Goal: Communication & Community: Answer question/provide support

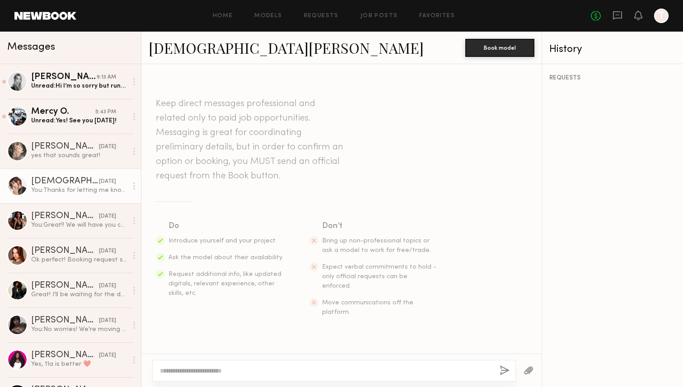
scroll to position [233, 0]
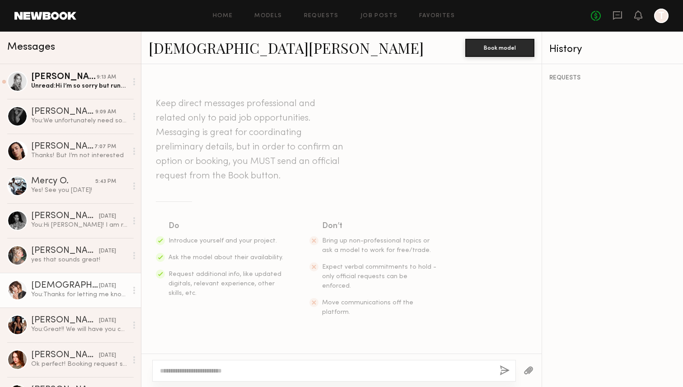
scroll to position [294, 0]
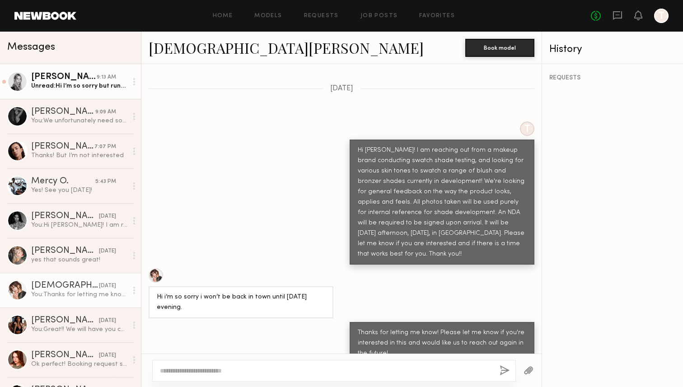
click at [90, 85] on div "Unread: Hi I’m so sorry but running really late I’m just coming from the valley…" at bounding box center [79, 86] width 96 height 9
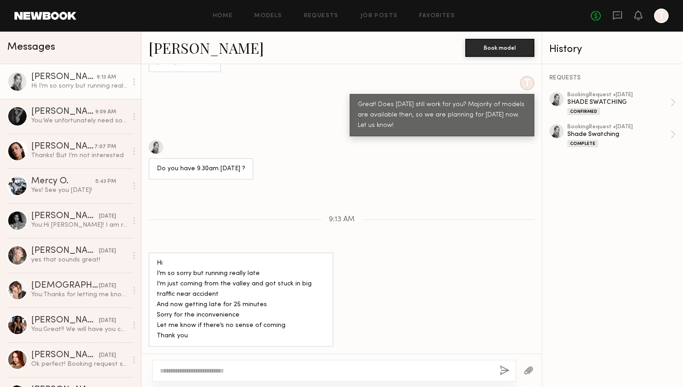
scroll to position [514, 0]
click at [184, 373] on textarea at bounding box center [326, 371] width 333 height 9
type textarea "*"
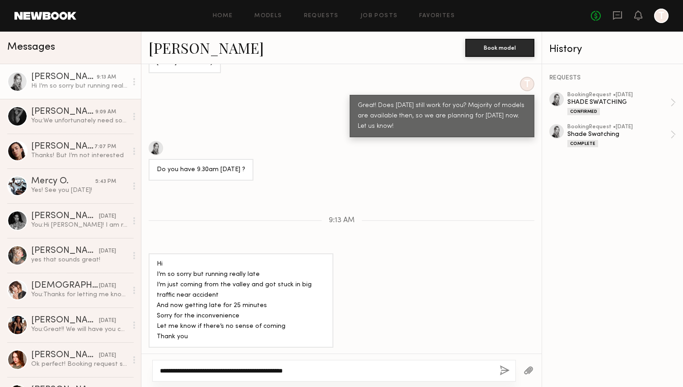
type textarea "**********"
click at [506, 369] on button "button" at bounding box center [505, 371] width 10 height 11
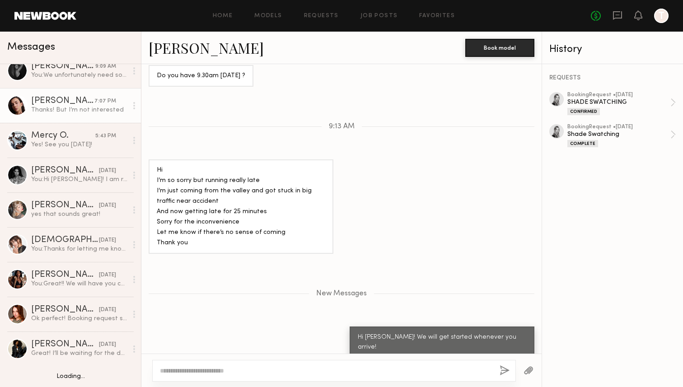
scroll to position [0, 0]
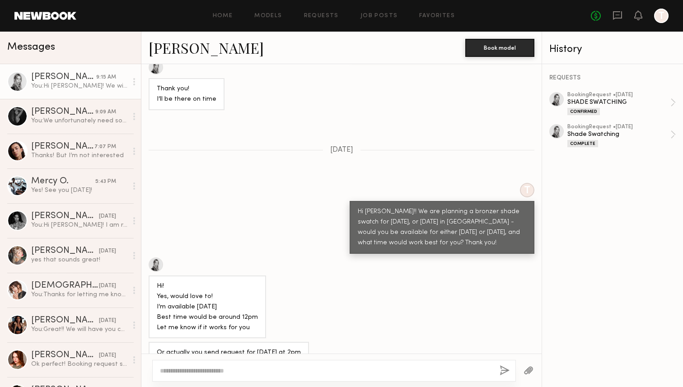
scroll to position [844, 0]
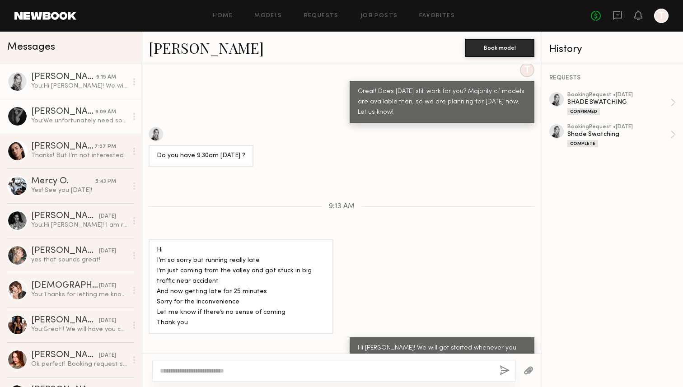
click at [66, 120] on div "You: We unfortunately need someone through Newbook for booking purposes. If you…" at bounding box center [79, 121] width 96 height 9
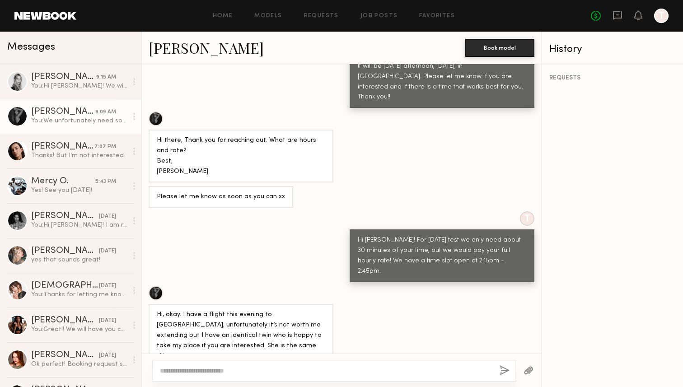
scroll to position [461, 0]
click at [92, 168] on link "[PERSON_NAME] 7:07 PM Thanks! But I’m not interested" at bounding box center [70, 151] width 141 height 35
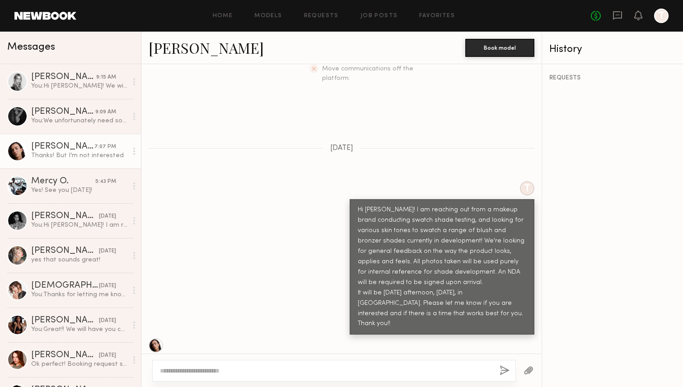
scroll to position [327, 0]
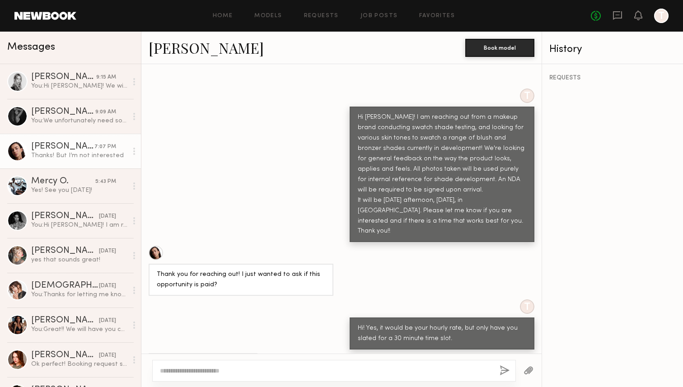
click at [134, 150] on icon at bounding box center [134, 151] width 2 height 7
click at [174, 150] on div "T Hi [PERSON_NAME]! I am reaching out from a makeup brand conducting swatch sha…" at bounding box center [341, 166] width 401 height 154
click at [86, 216] on div "[PERSON_NAME]" at bounding box center [65, 216] width 68 height 9
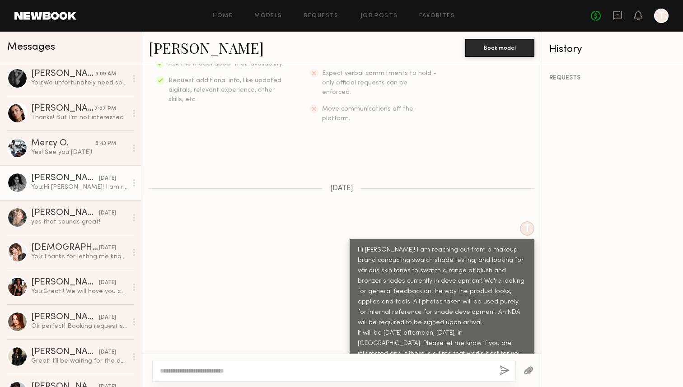
scroll to position [53, 0]
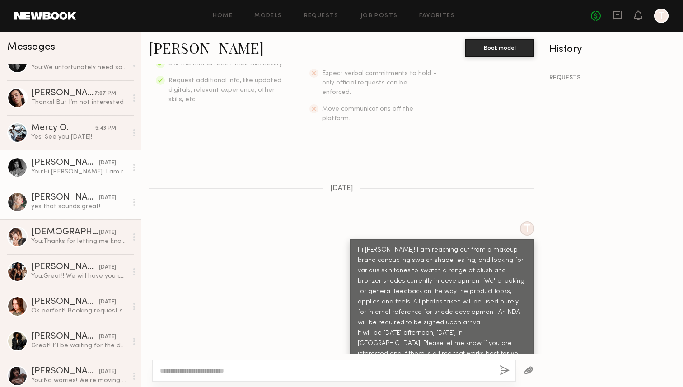
click at [86, 217] on link "Dani B. yesterday yes that sounds great!" at bounding box center [70, 202] width 141 height 35
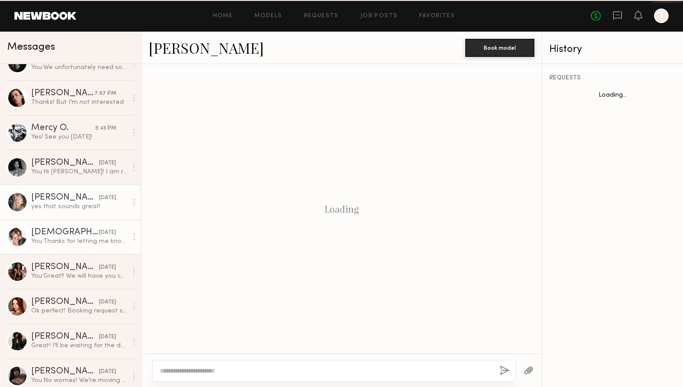
scroll to position [600, 0]
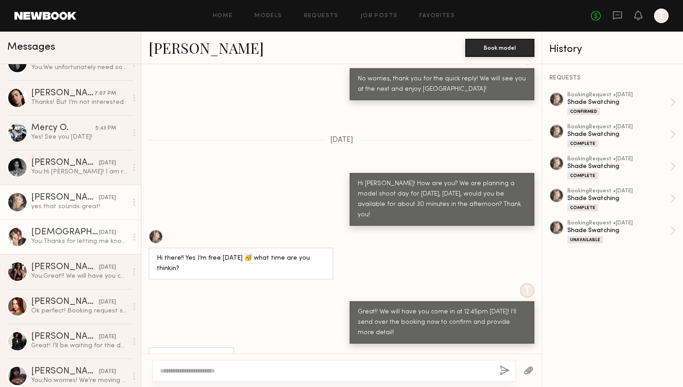
click at [78, 233] on div "[DEMOGRAPHIC_DATA][PERSON_NAME]" at bounding box center [65, 232] width 68 height 9
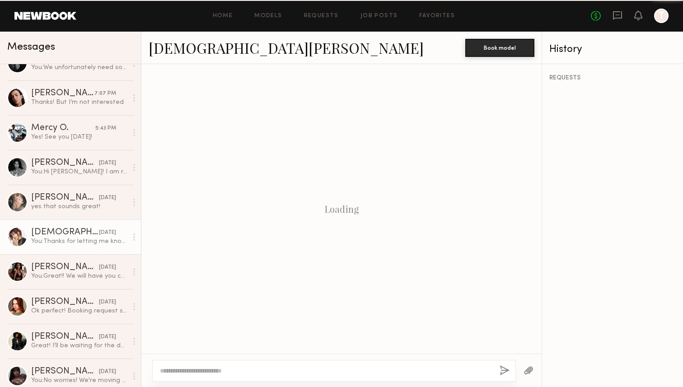
scroll to position [294, 0]
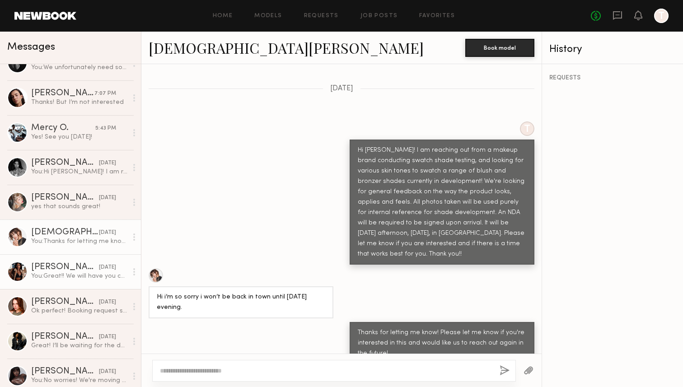
click at [79, 270] on div "nafia m." at bounding box center [65, 267] width 68 height 9
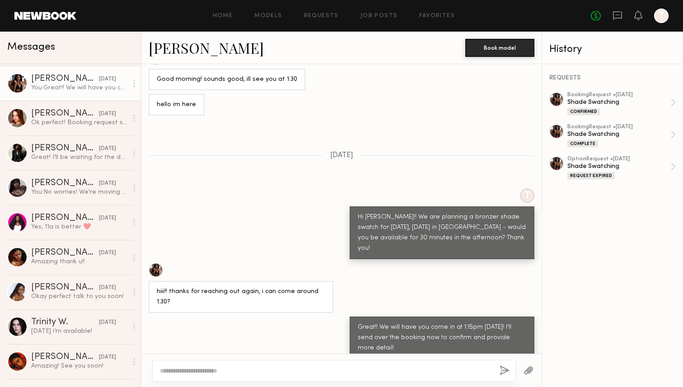
scroll to position [263, 0]
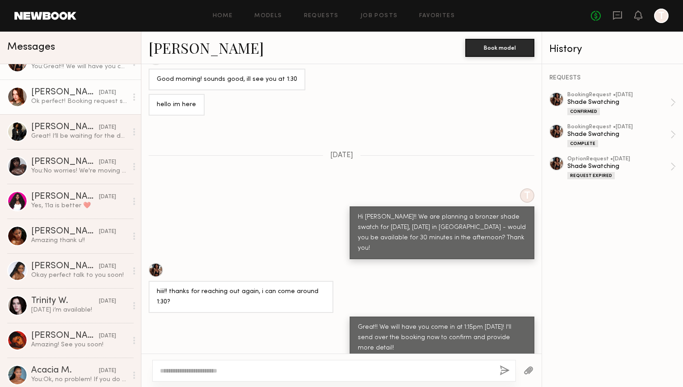
click at [91, 108] on link "Katie F. yesterday Ok perfect! Booking request says 11:45, would you like me to…" at bounding box center [70, 97] width 141 height 35
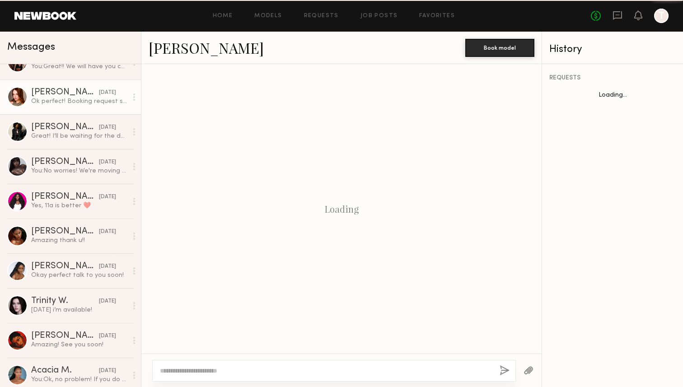
scroll to position [417, 0]
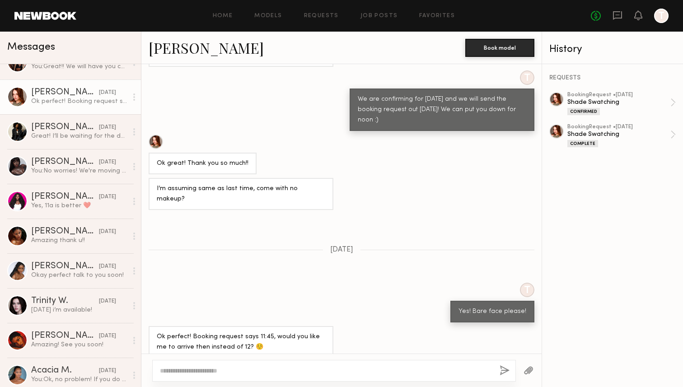
click at [183, 374] on textarea at bounding box center [326, 371] width 333 height 9
type textarea "**********"
click at [504, 372] on button "button" at bounding box center [505, 371] width 10 height 11
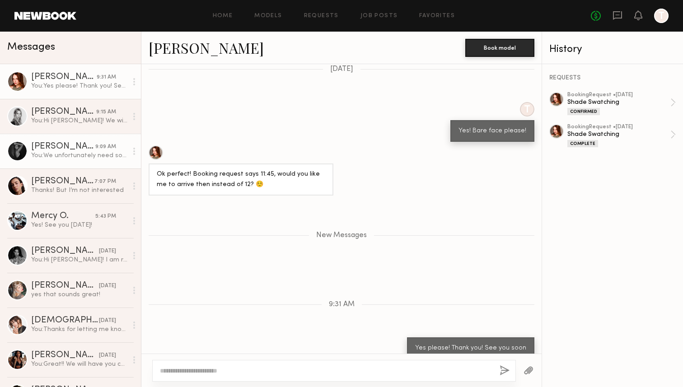
click at [94, 162] on link "Madeline M. 9:09 AM You: We unfortunately need someone through Newbook for book…" at bounding box center [70, 151] width 141 height 35
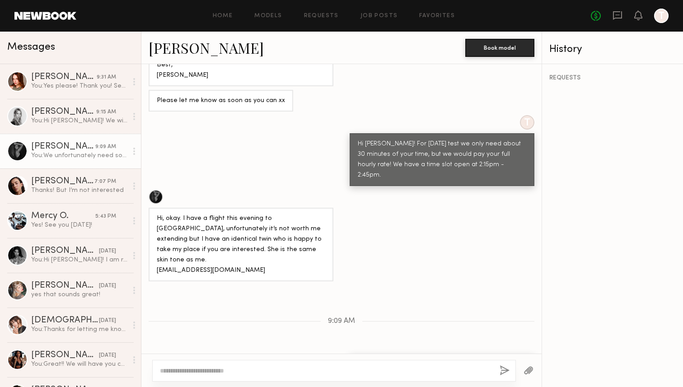
click at [93, 43] on div "Messages" at bounding box center [70, 46] width 127 height 14
click at [64, 178] on div "Uliana V." at bounding box center [62, 181] width 63 height 9
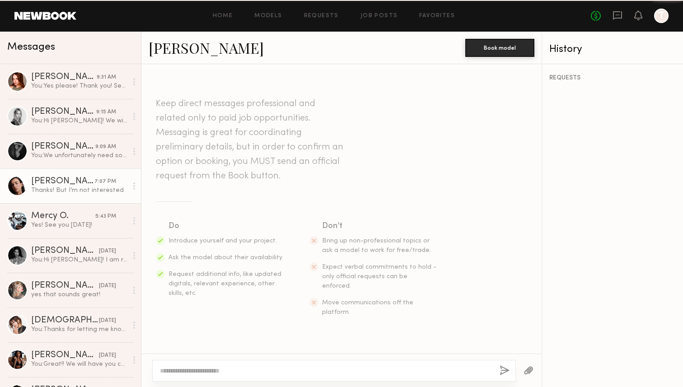
scroll to position [327, 0]
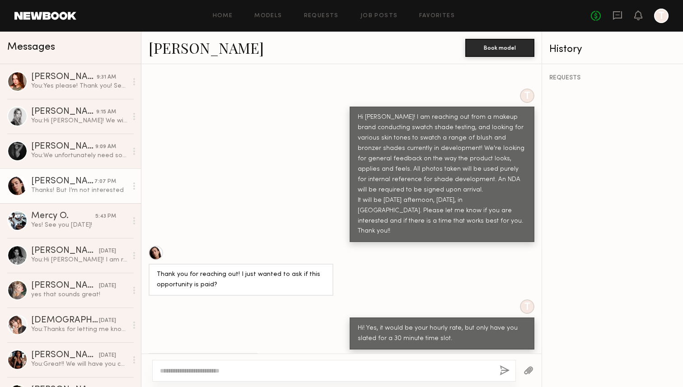
click at [190, 49] on link "Uliana V." at bounding box center [206, 47] width 115 height 19
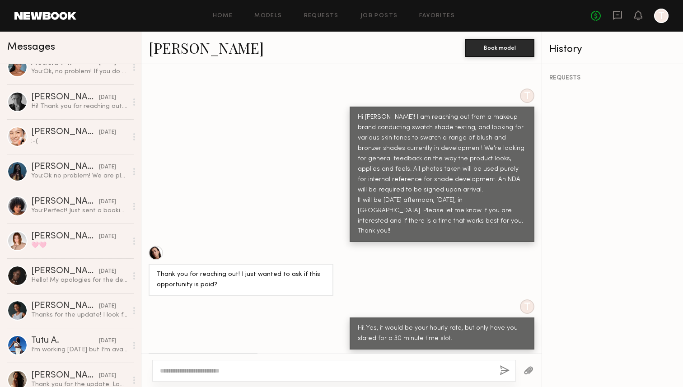
scroll to position [574, 0]
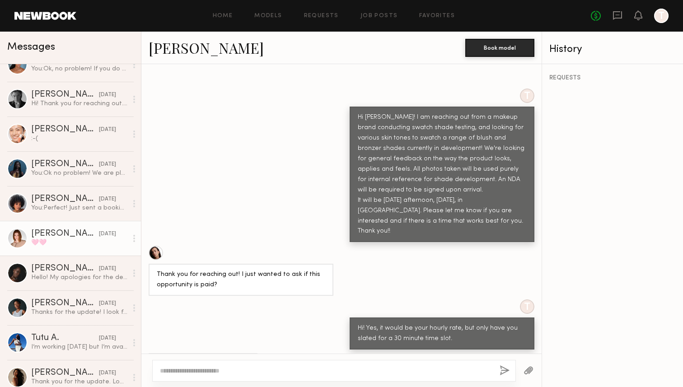
click at [94, 240] on div "🩷🩷" at bounding box center [79, 243] width 96 height 9
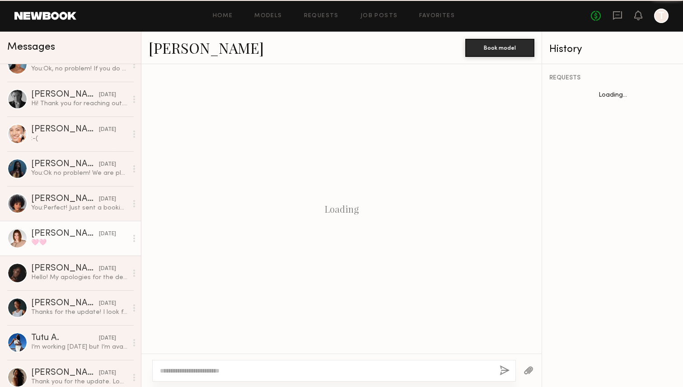
scroll to position [321, 0]
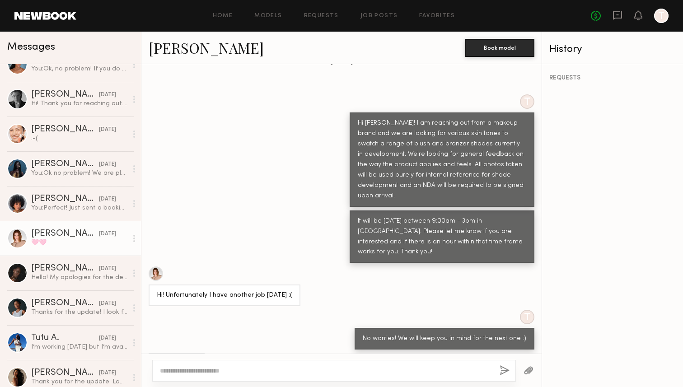
click at [208, 52] on link "Camryn B." at bounding box center [206, 47] width 115 height 19
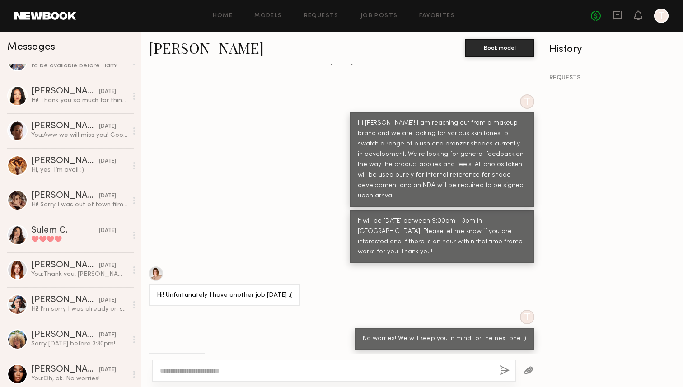
scroll to position [1317, 0]
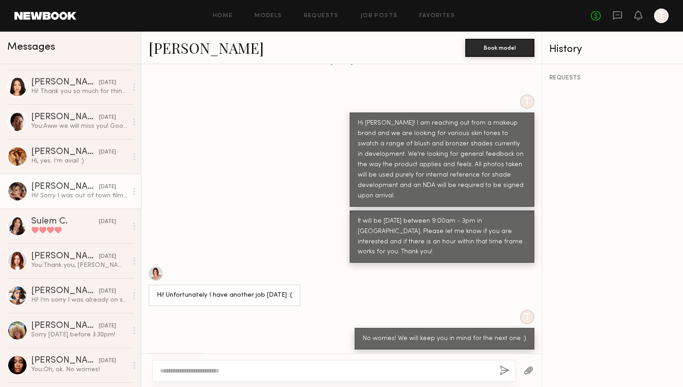
click at [89, 198] on div "Hi! Sorry I was out of town filming! If anything pops up I’m back in town now :)" at bounding box center [79, 196] width 96 height 9
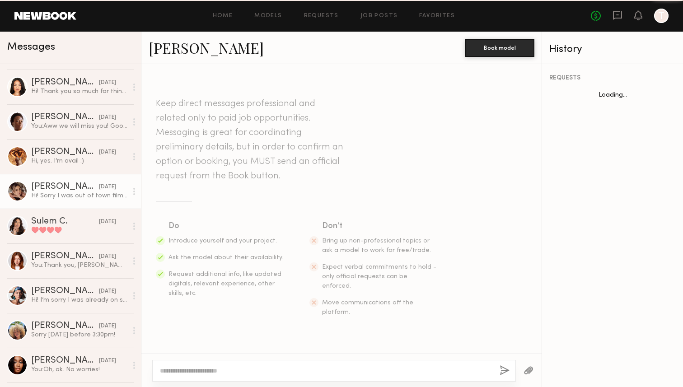
scroll to position [614, 0]
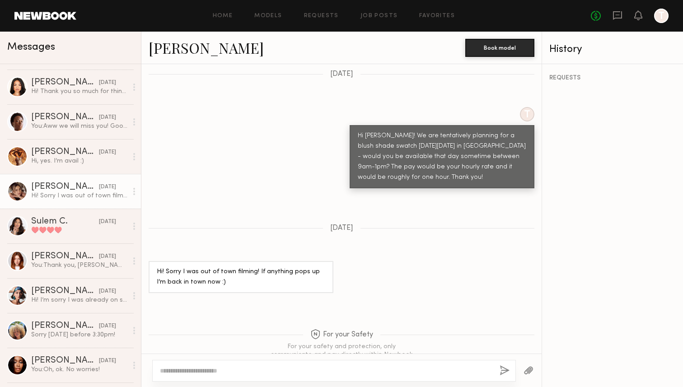
click at [179, 49] on link "Emily H." at bounding box center [206, 47] width 115 height 19
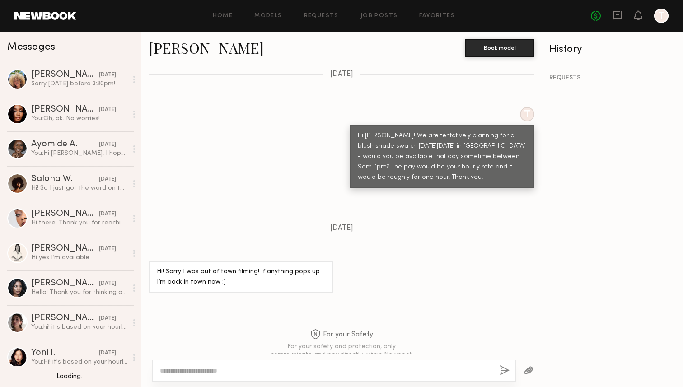
scroll to position [1571, 0]
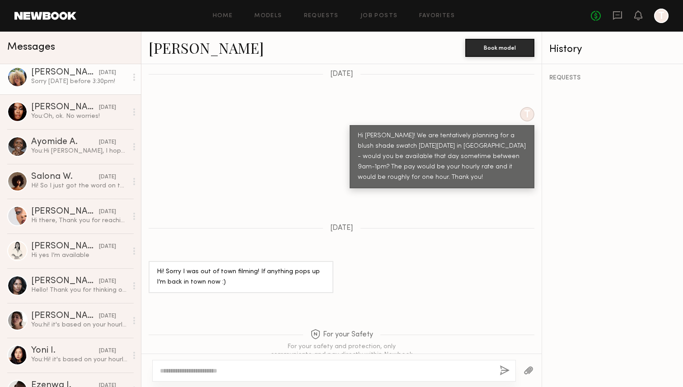
click at [114, 87] on link "Maya A. 02/24/2025 Sorry Wednesday before 3:30pm!" at bounding box center [70, 77] width 141 height 35
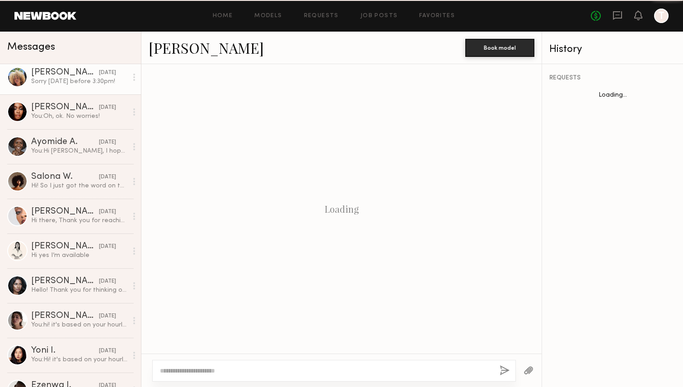
scroll to position [760, 0]
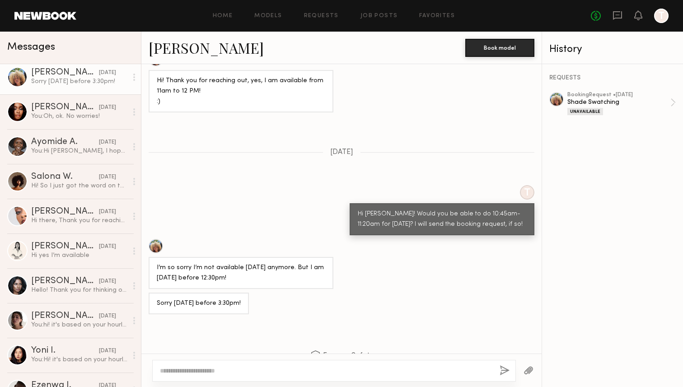
click at [191, 51] on link "Maya A." at bounding box center [206, 47] width 115 height 19
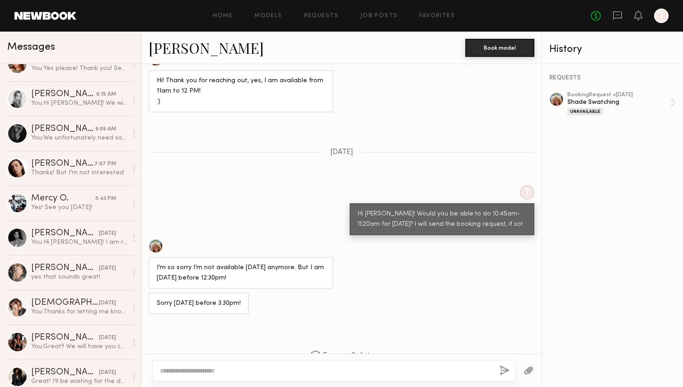
scroll to position [0, 0]
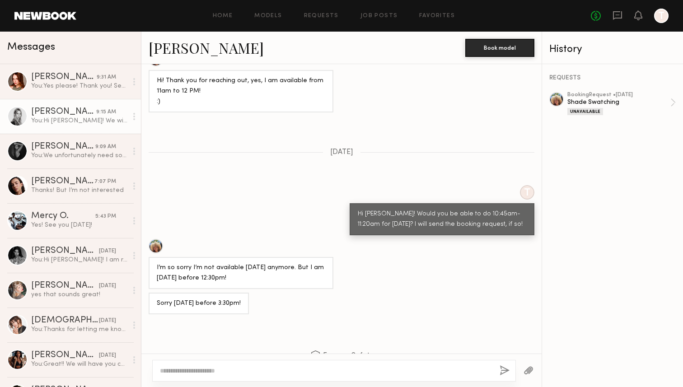
click at [85, 104] on link "Veronika M. 9:15 AM You: Hi Veronika! We will get started whenever you arrive!" at bounding box center [70, 116] width 141 height 35
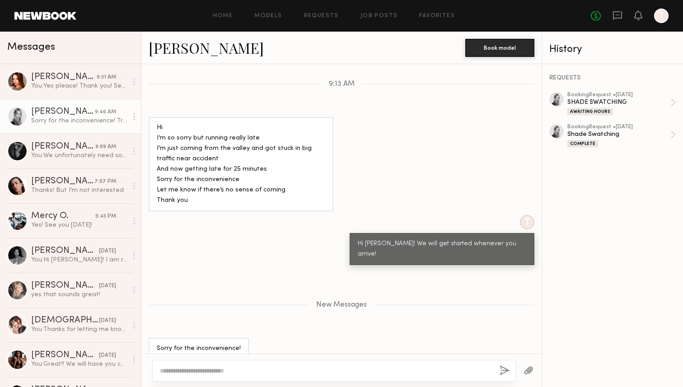
scroll to position [977, 0]
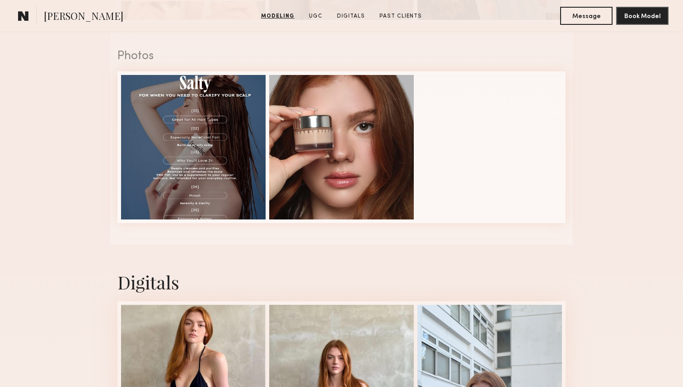
scroll to position [1117, 0]
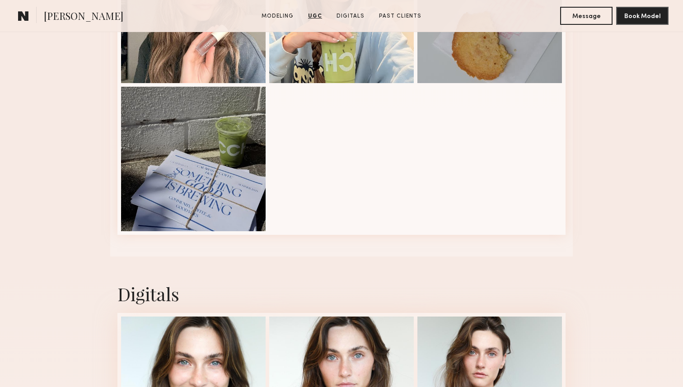
scroll to position [1546, 0]
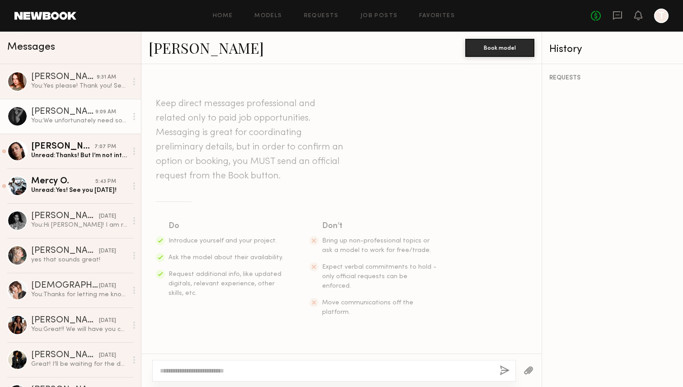
scroll to position [626, 0]
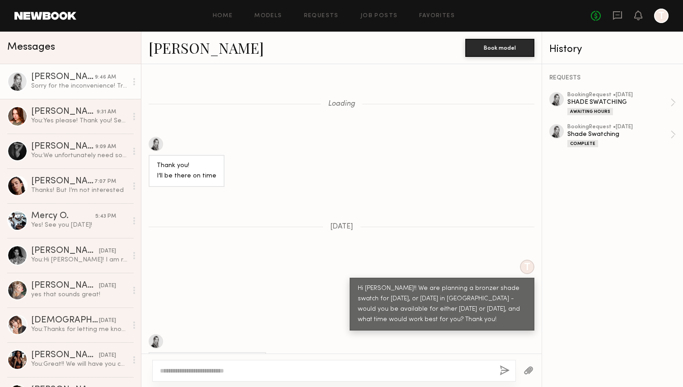
scroll to position [493, 0]
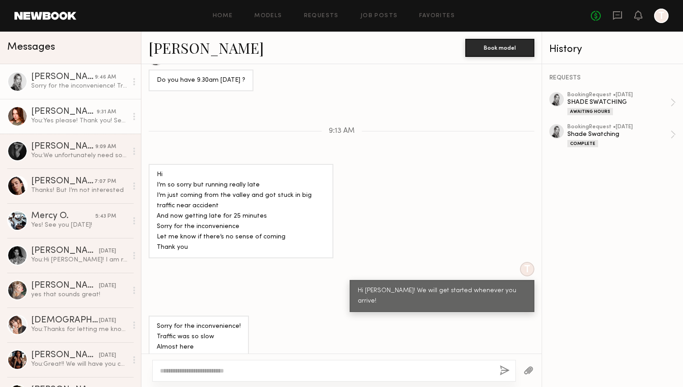
click at [72, 112] on div "[PERSON_NAME]" at bounding box center [64, 112] width 66 height 9
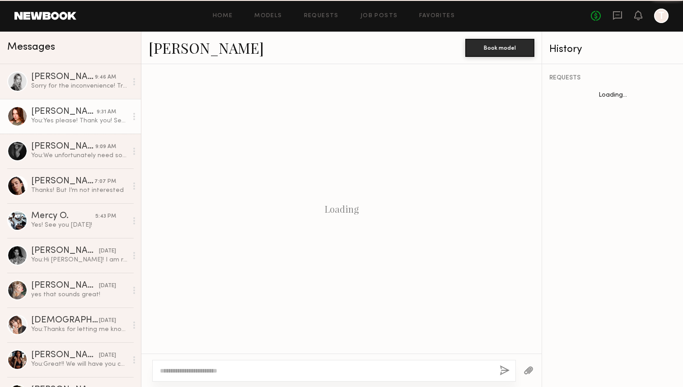
scroll to position [494, 0]
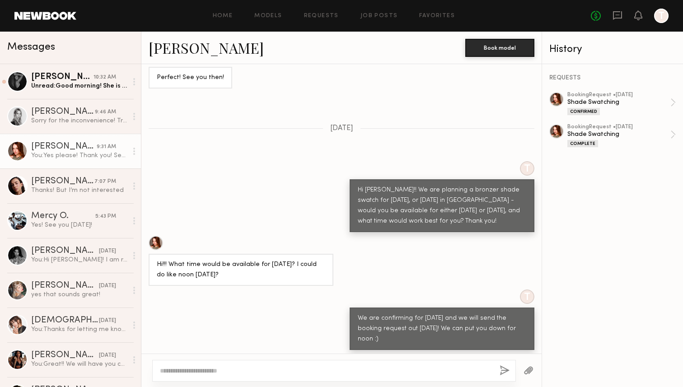
scroll to position [814, 0]
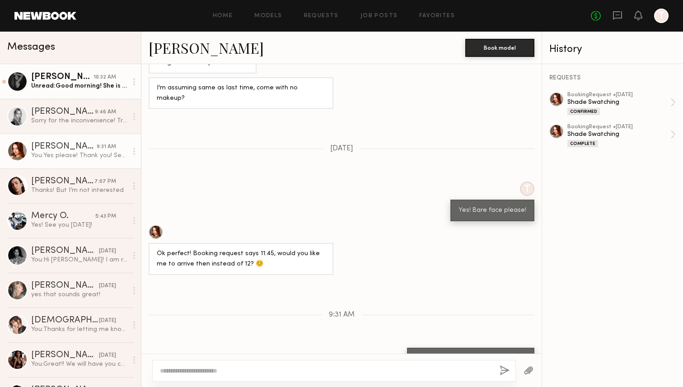
click at [90, 85] on div "Unread: Good morning! She is on Newbook , her name is [PERSON_NAME] . I’m sorry…" at bounding box center [79, 86] width 96 height 9
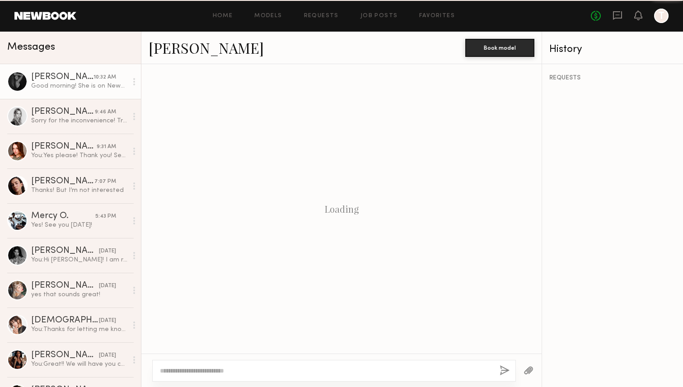
scroll to position [611, 0]
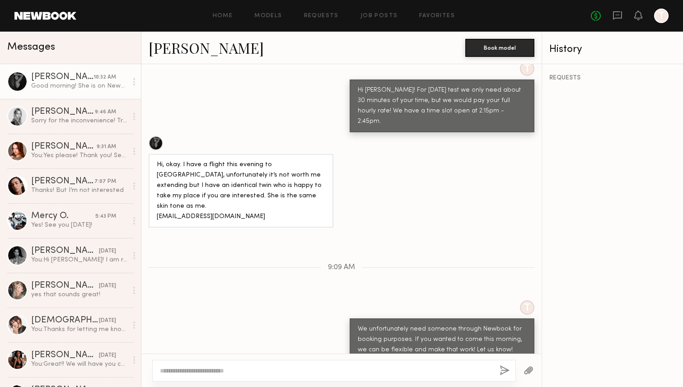
click at [283, 19] on div "Home Models Requests Job Posts Favorites Sign Out No fees up to $5,000 T" at bounding box center [372, 16] width 593 height 14
click at [276, 18] on link "Models" at bounding box center [268, 16] width 28 height 6
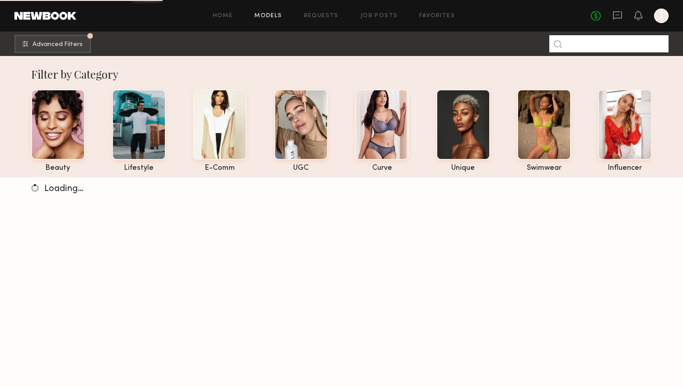
click at [593, 43] on input at bounding box center [609, 43] width 119 height 17
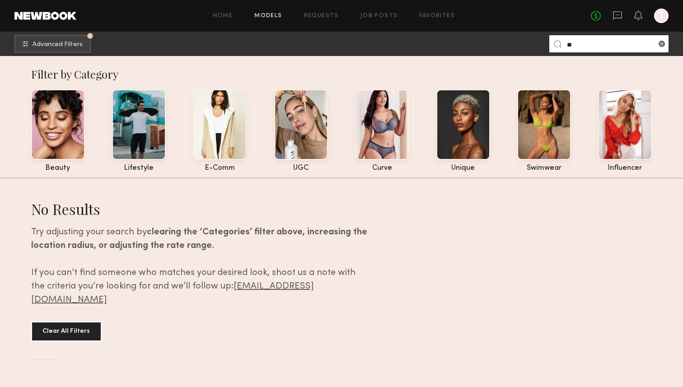
type input "*"
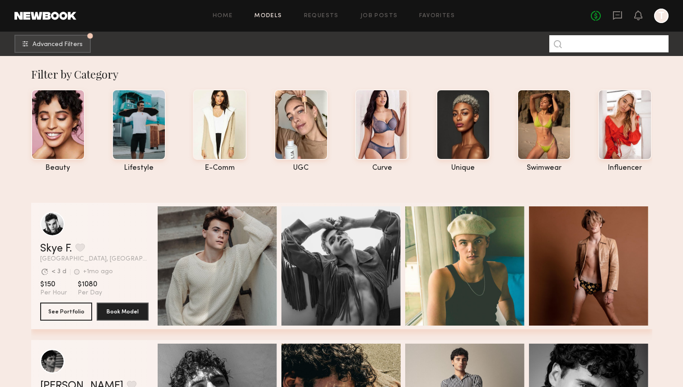
paste input "**********"
type input "**********"
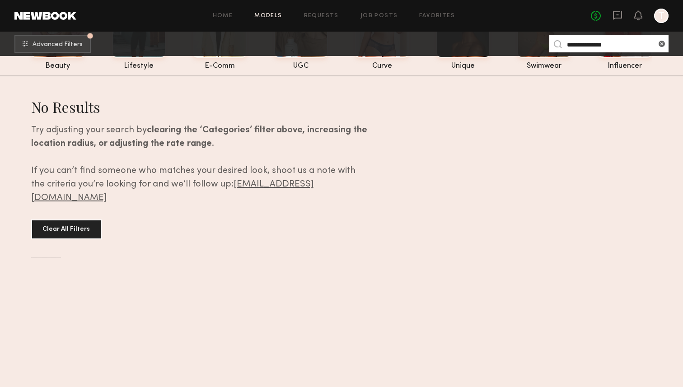
scroll to position [106, 0]
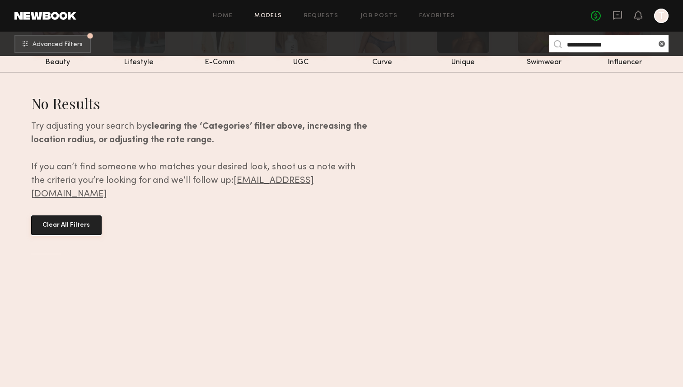
click at [84, 217] on button "Clear All Filters" at bounding box center [66, 226] width 71 height 20
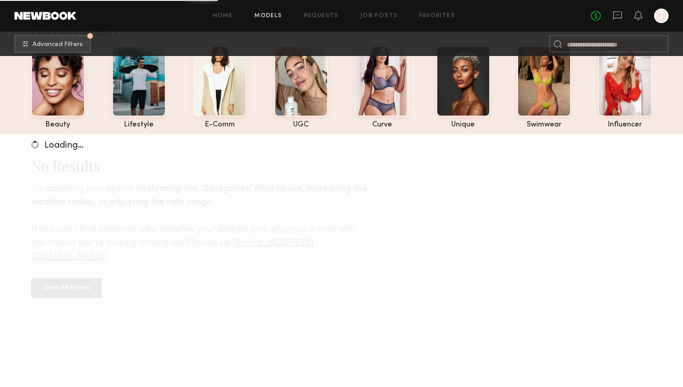
scroll to position [0, 0]
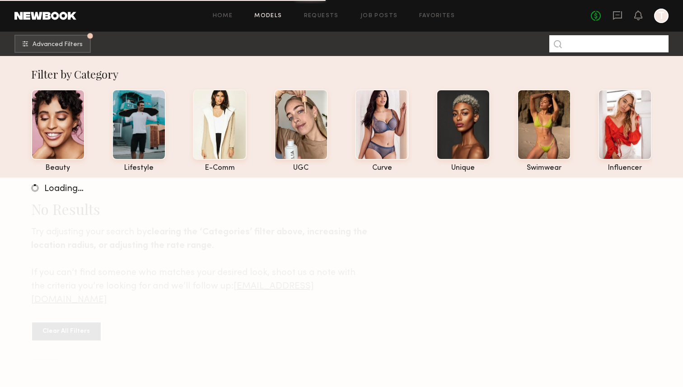
click at [655, 45] on input at bounding box center [609, 43] width 119 height 17
paste input "**********"
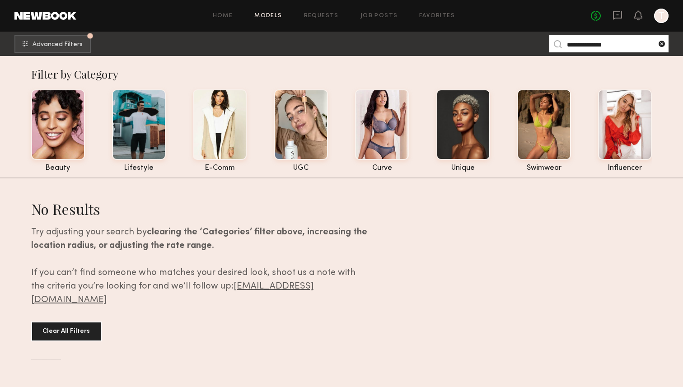
drag, startPoint x: 592, startPoint y: 45, endPoint x: 662, endPoint y: 45, distance: 70.1
click at [662, 45] on nb-model-search-input "**********" at bounding box center [609, 43] width 119 height 17
type input "********"
click at [666, 44] on common-icon at bounding box center [662, 43] width 9 height 9
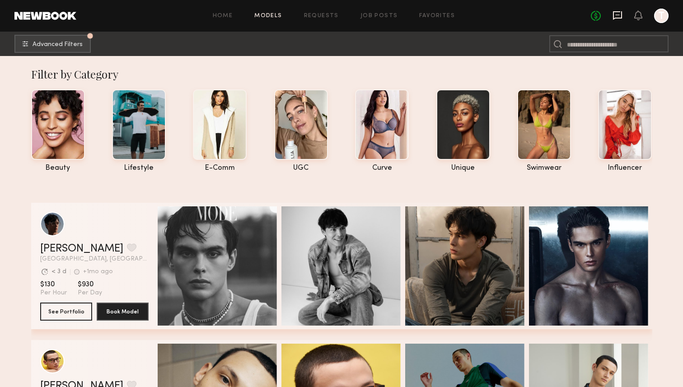
click at [618, 14] on icon at bounding box center [618, 15] width 10 height 10
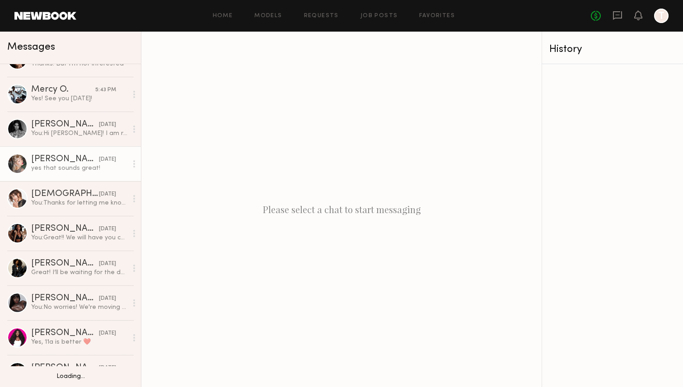
scroll to position [142, 0]
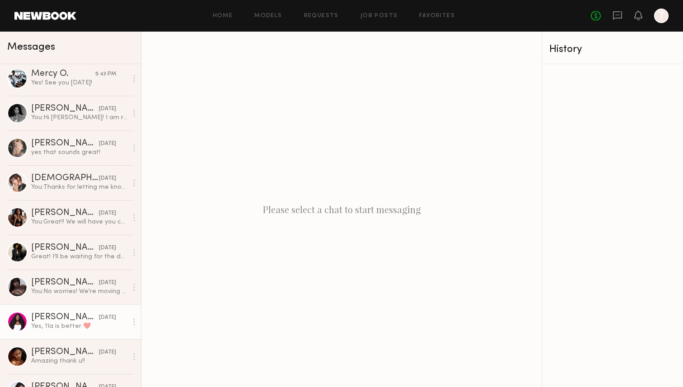
click at [97, 328] on div "Yes, 11a is better ❤️" at bounding box center [79, 326] width 96 height 9
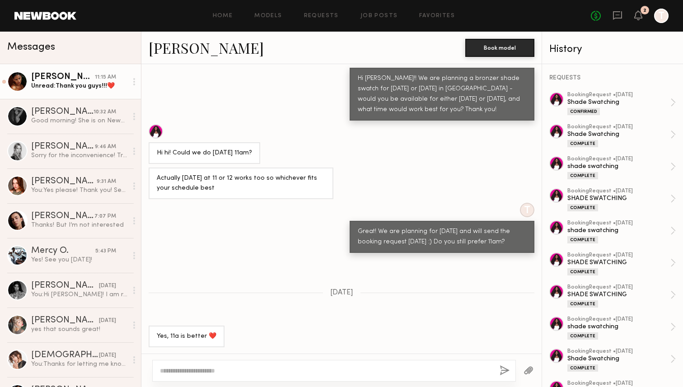
click at [73, 83] on div "Unread: Thank you guys!!!❤️" at bounding box center [79, 86] width 96 height 9
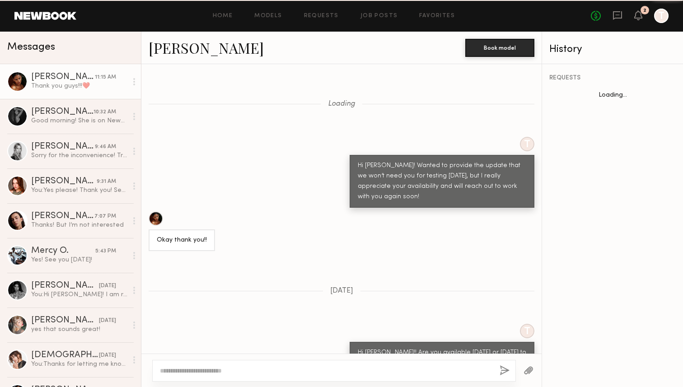
scroll to position [494, 0]
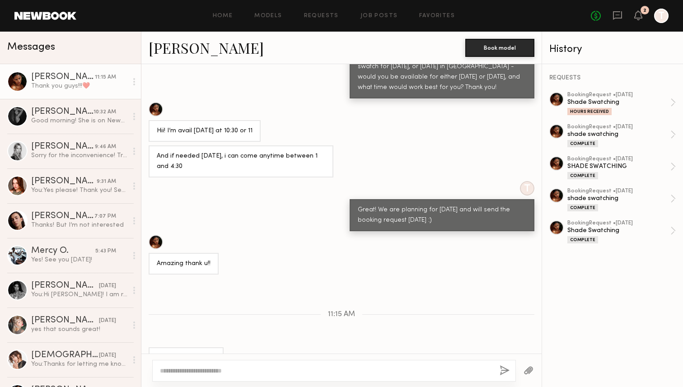
click at [28, 16] on link at bounding box center [45, 16] width 62 height 8
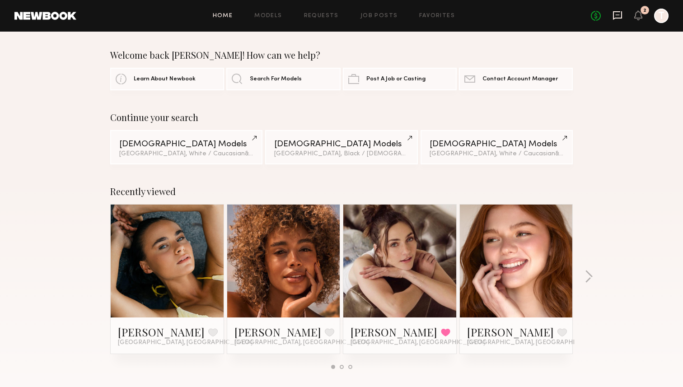
click at [619, 14] on icon at bounding box center [618, 14] width 4 height 1
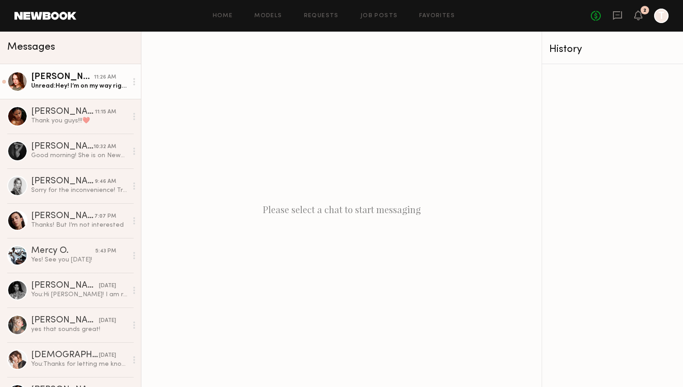
click at [110, 74] on div "11:26 AM" at bounding box center [105, 77] width 22 height 9
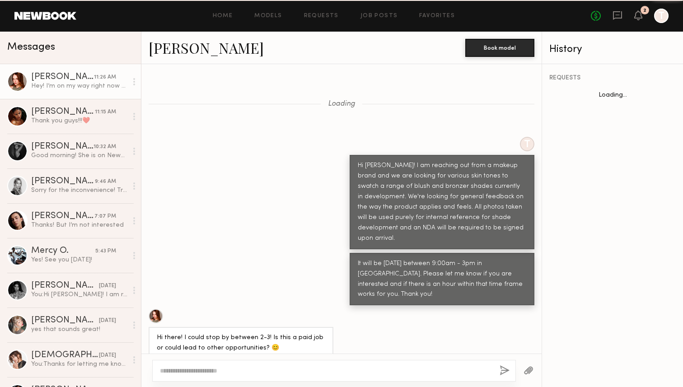
scroll to position [888, 0]
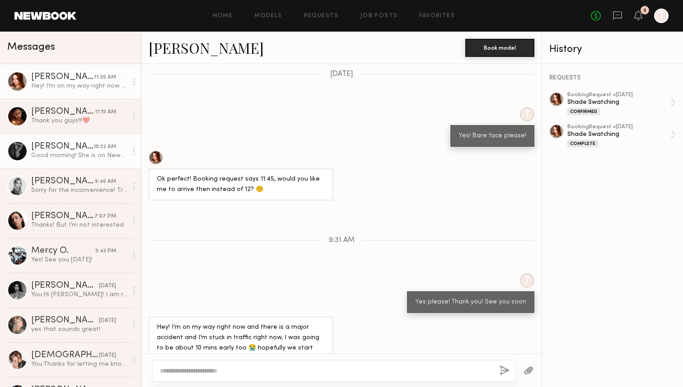
click at [100, 153] on div "Good morning! She is on Newbook , her name is [PERSON_NAME] . I’m sorry, I am n…" at bounding box center [79, 155] width 96 height 9
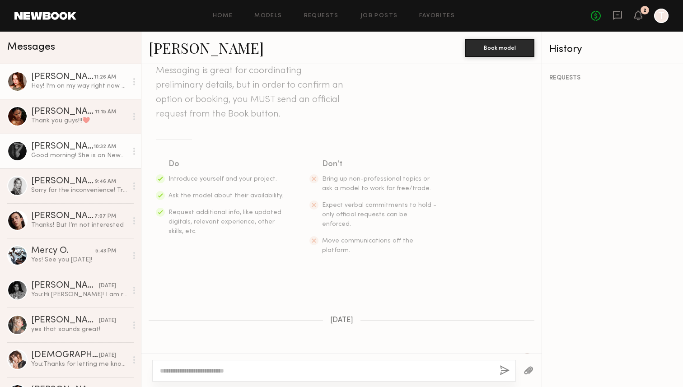
click at [81, 90] on div "Hey! I’m on my way right now and there is a major accident and I’m stuck in tra…" at bounding box center [79, 86] width 96 height 9
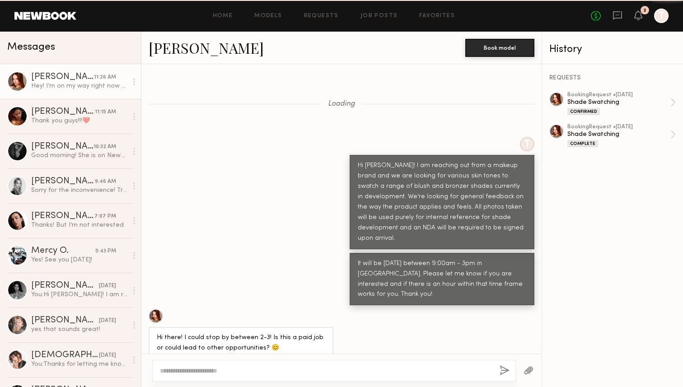
scroll to position [888, 0]
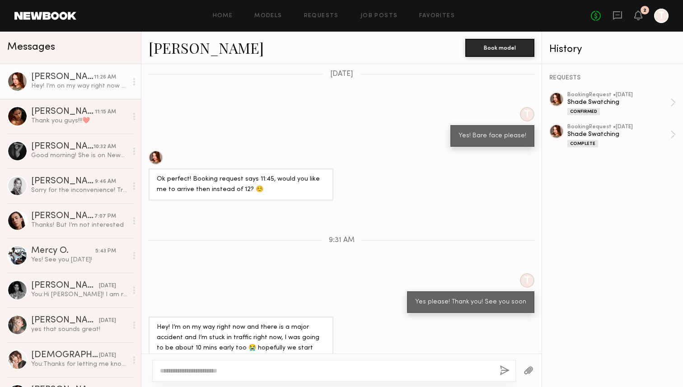
click at [250, 375] on textarea at bounding box center [326, 371] width 333 height 9
type textarea "**********"
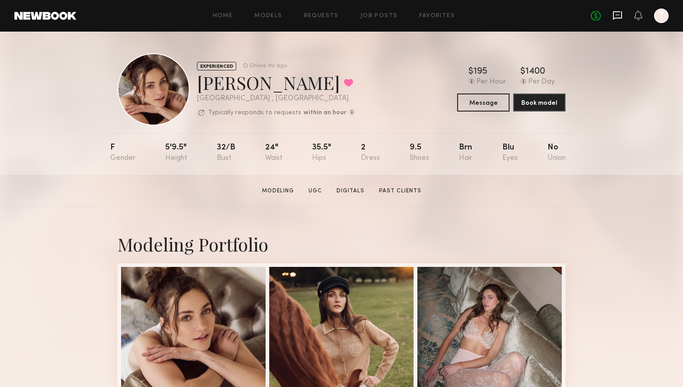
click at [622, 11] on icon at bounding box center [617, 15] width 9 height 9
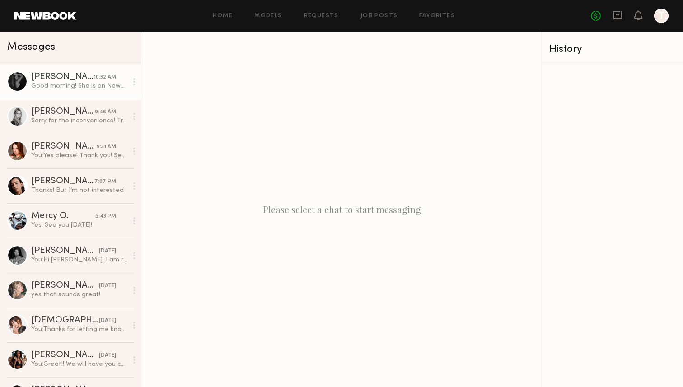
click at [88, 89] on div "Good morning! She is on Newbook , her name is [PERSON_NAME] . I’m sorry, I am n…" at bounding box center [79, 86] width 96 height 9
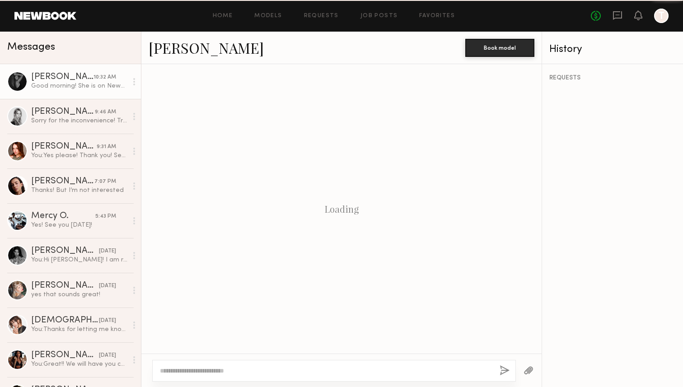
scroll to position [611, 0]
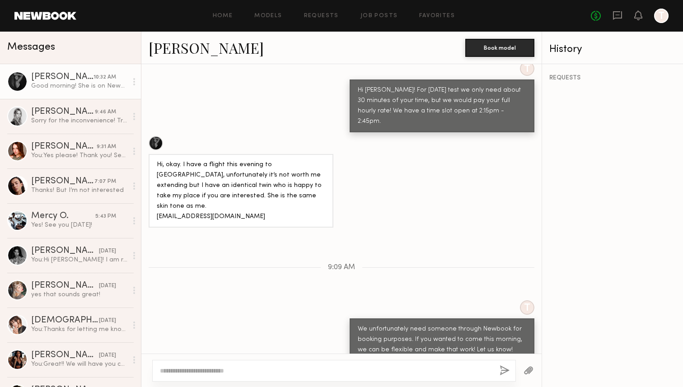
drag, startPoint x: 297, startPoint y: 325, endPoint x: 185, endPoint y: 335, distance: 112.1
click at [185, 371] on div "Good morning! She is on Newbook , her name is [PERSON_NAME] . I’m sorry, I am n…" at bounding box center [241, 381] width 169 height 21
copy div "[PERSON_NAME]"
click at [214, 51] on link "[PERSON_NAME]" at bounding box center [206, 47] width 115 height 19
click at [219, 160] on div "Hi, okay. I have a flight this evening to [GEOGRAPHIC_DATA], unfortunately it’s…" at bounding box center [241, 191] width 169 height 62
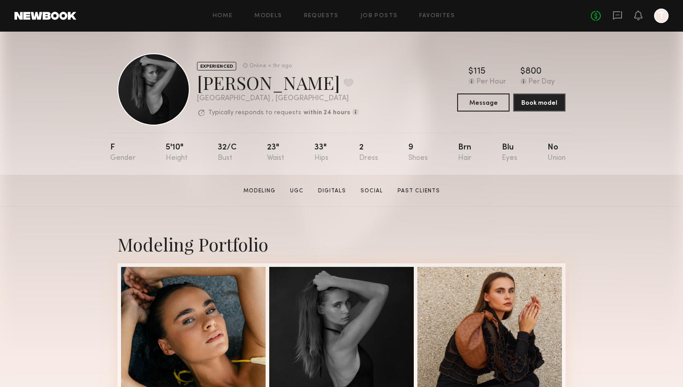
click at [316, 56] on div "EXPERIENCED Online < 1hr ago [PERSON_NAME] Favorite [GEOGRAPHIC_DATA] , [GEOGRA…" at bounding box center [238, 89] width 241 height 72
